Goal: Task Accomplishment & Management: Use online tool/utility

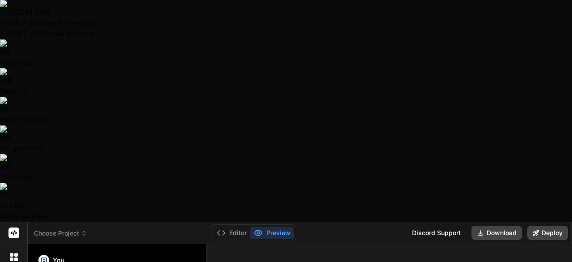
scroll to position [100, 0]
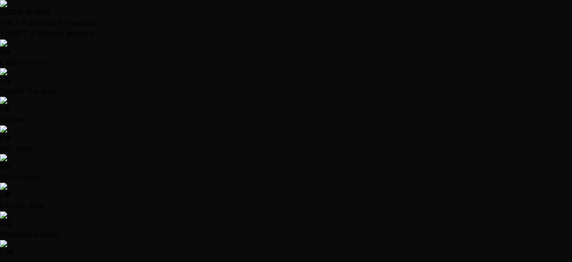
scroll to position [0, 0]
type textarea "x"
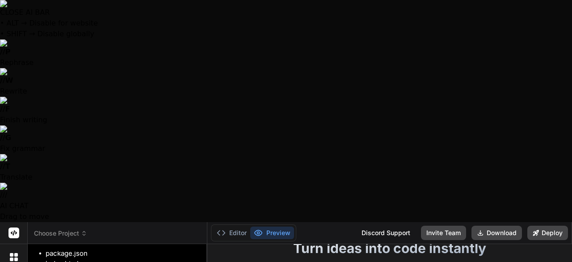
type textarea "y"
type textarea "x"
type textarea "ye"
type textarea "x"
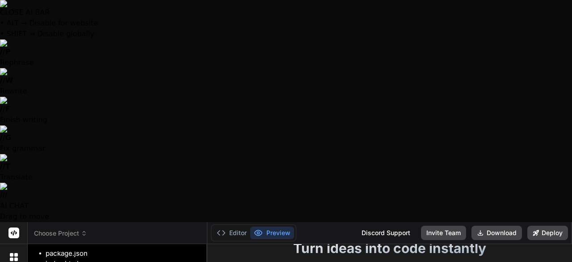
type textarea "yes"
type textarea "x"
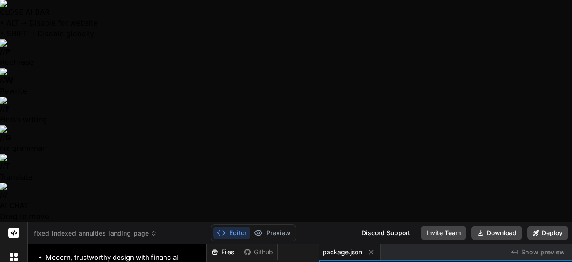
scroll to position [342, 0]
type textarea "x"
type textarea "<script src="script.js"></script> </body> </html>"
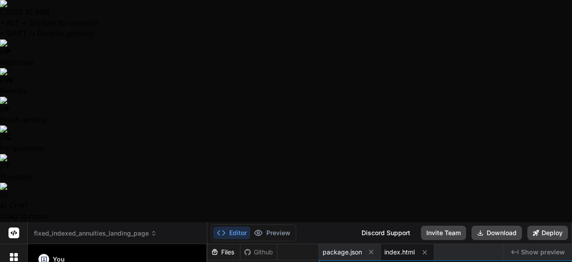
type textarea "x"
type textarea "} .btn-primary, .btn-secondary { width: 100%; max-width: 300px; } }"
type textarea "x"
type textarea "to { opacity: 1; transform: translateY(0); } } `; document.head.appendChild(sty…"
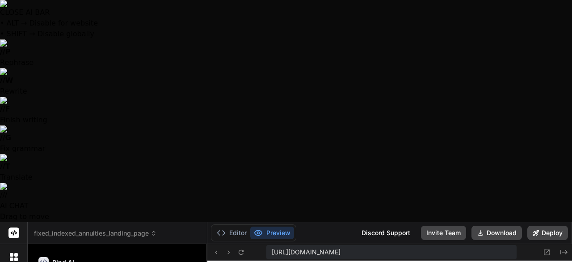
scroll to position [101, 0]
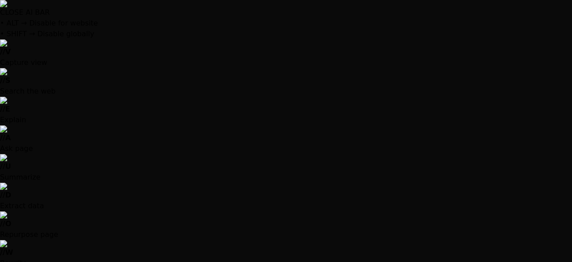
type textarea "x"
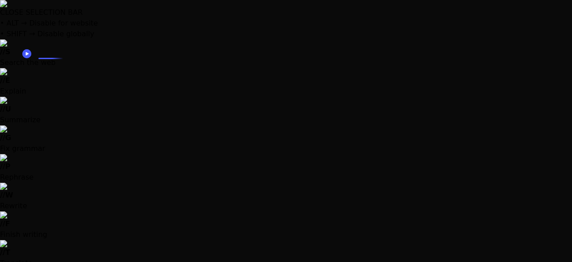
drag, startPoint x: 76, startPoint y: 123, endPoint x: 37, endPoint y: 56, distance: 77.5
copy p "I want a landing page abour Fixed Indexed Annuities. I want to talk about some …"
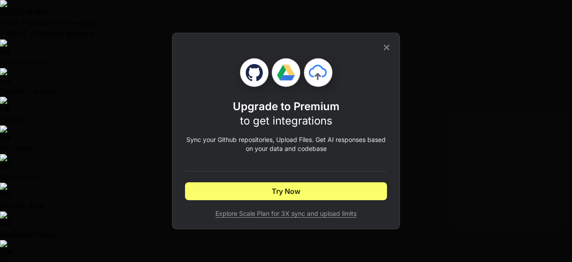
click at [384, 48] on icon at bounding box center [387, 47] width 10 height 10
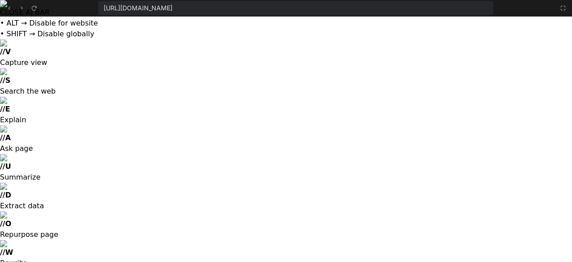
click at [173, 7] on span "https://u3uk0f35zsjjbn9cprh6fq9h0p4tm2-wnxx--3000--96435430.local-corp.webconta…" at bounding box center [138, 8] width 69 height 9
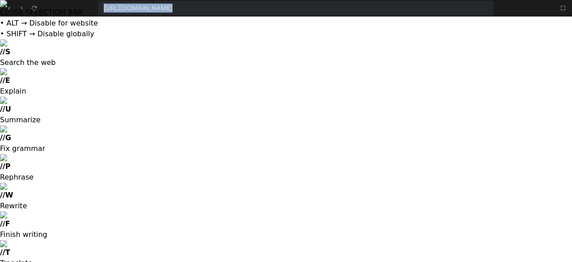
click at [173, 7] on span "https://u3uk0f35zsjjbn9cprh6fq9h0p4tm2-wnxx--3000--96435430.local-corp.webconta…" at bounding box center [138, 8] width 69 height 9
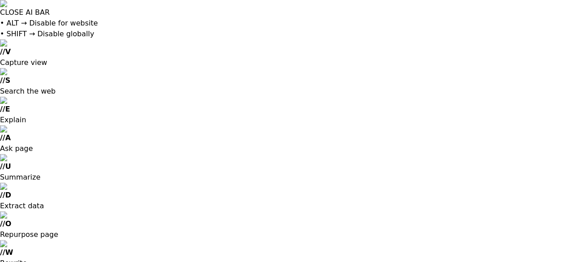
type input "[EMAIL_ADDRESS][DOMAIN_NAME]"
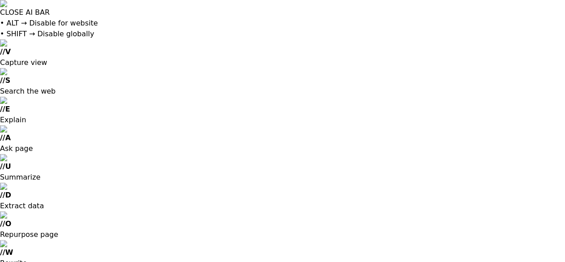
type input "[EMAIL_ADDRESS][DOMAIN_NAME]"
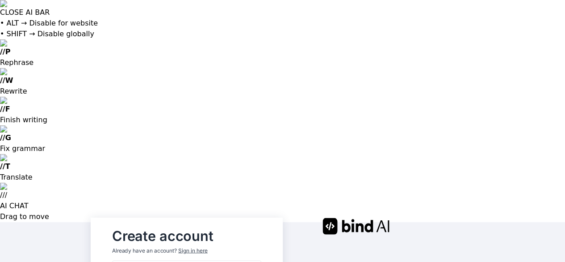
type input "[PERSON_NAME]"
type input "WFG"
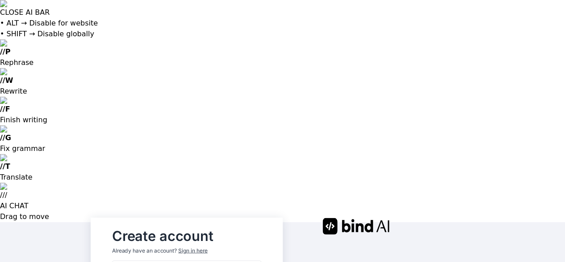
type input "W"
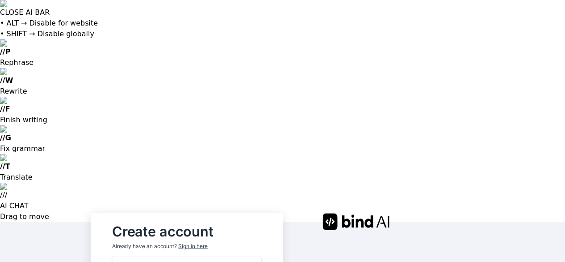
type input "W"
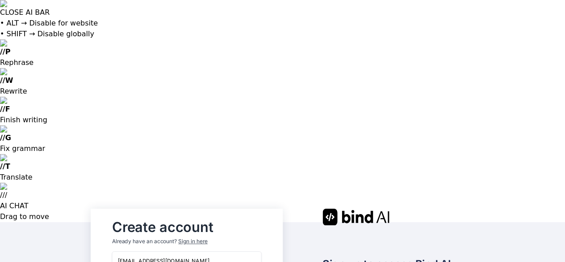
type input "JRB"
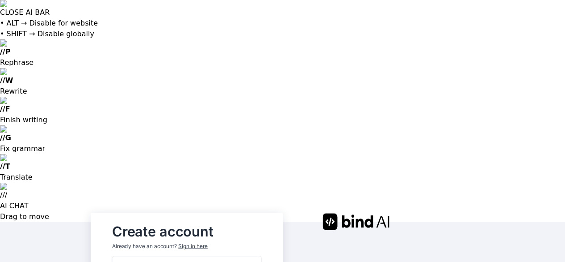
type input "[DOMAIN_NAME]"
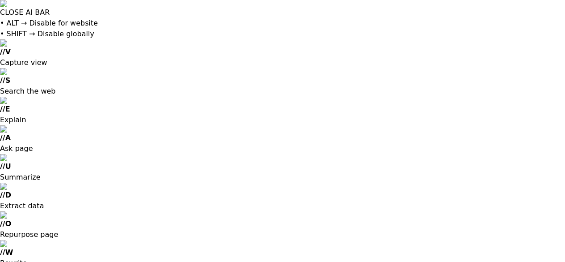
type input "r"
type input "[EMAIL_ADDRESS][DOMAIN_NAME]"
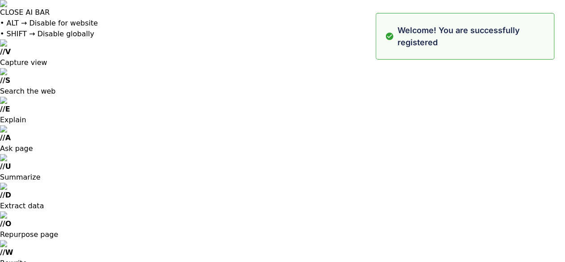
type input "[EMAIL_ADDRESS][DOMAIN_NAME]"
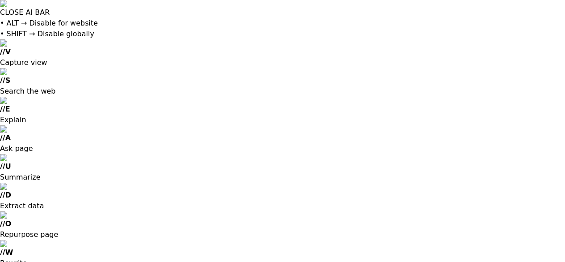
type input "ricardoceja97@gmail.com"
